Goal: Transaction & Acquisition: Purchase product/service

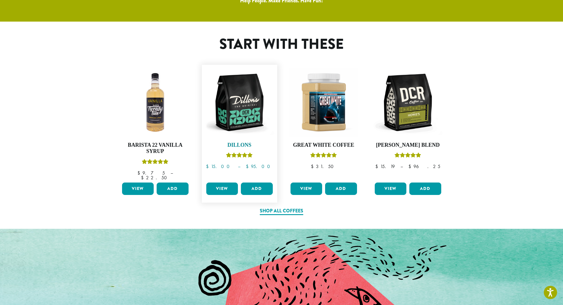
scroll to position [325, 0]
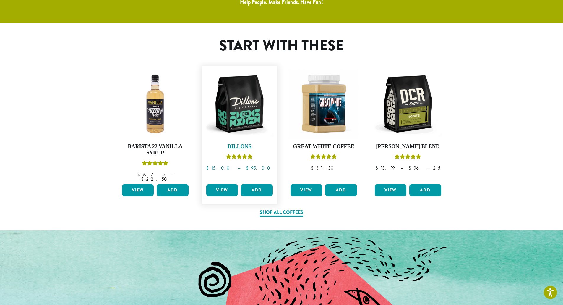
click at [243, 116] on img at bounding box center [239, 103] width 69 height 69
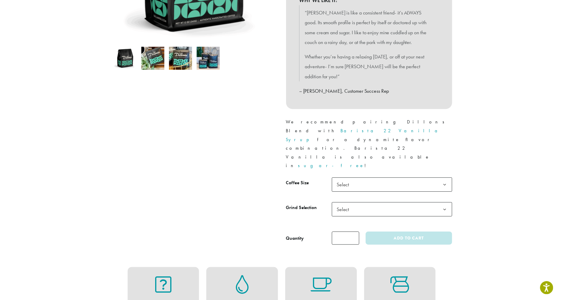
scroll to position [177, 0]
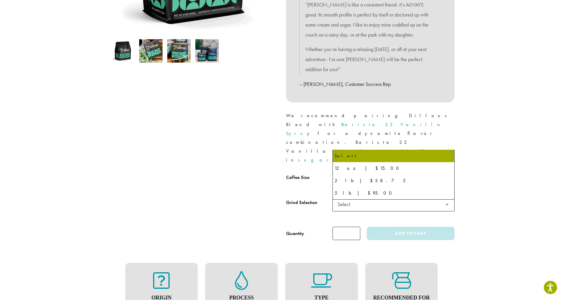
click at [445, 172] on b at bounding box center [447, 179] width 14 height 14
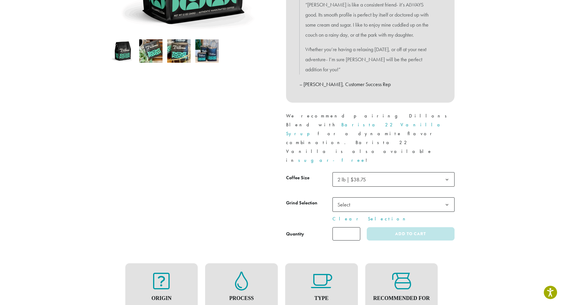
click at [375, 197] on span "Select" at bounding box center [394, 204] width 122 height 14
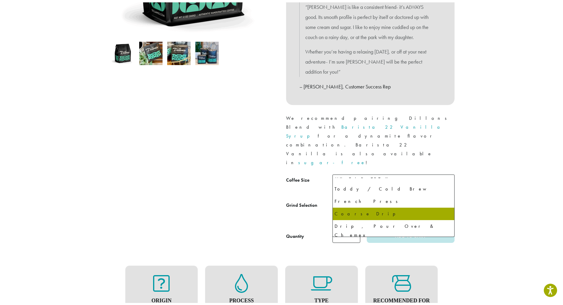
scroll to position [11, 0]
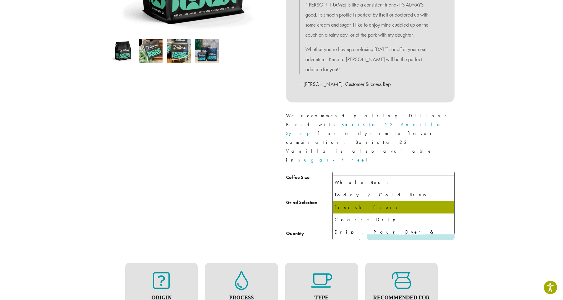
select select "**********"
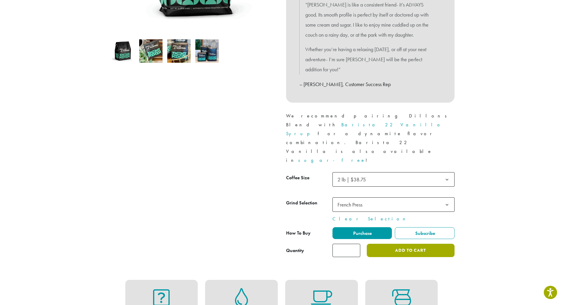
click at [399, 244] on button "Add to cart" at bounding box center [410, 250] width 87 height 13
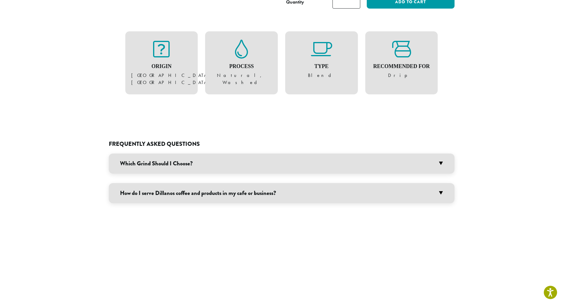
scroll to position [442, 0]
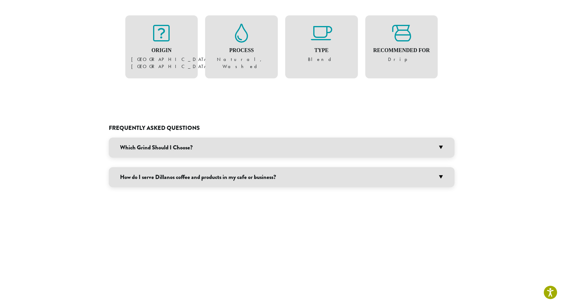
click at [435, 137] on h3 "Which Grind Should I Choose?" at bounding box center [282, 147] width 346 height 20
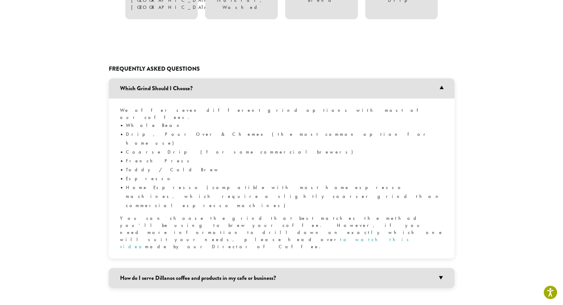
scroll to position [530, 0]
